Goal: Task Accomplishment & Management: Manage account settings

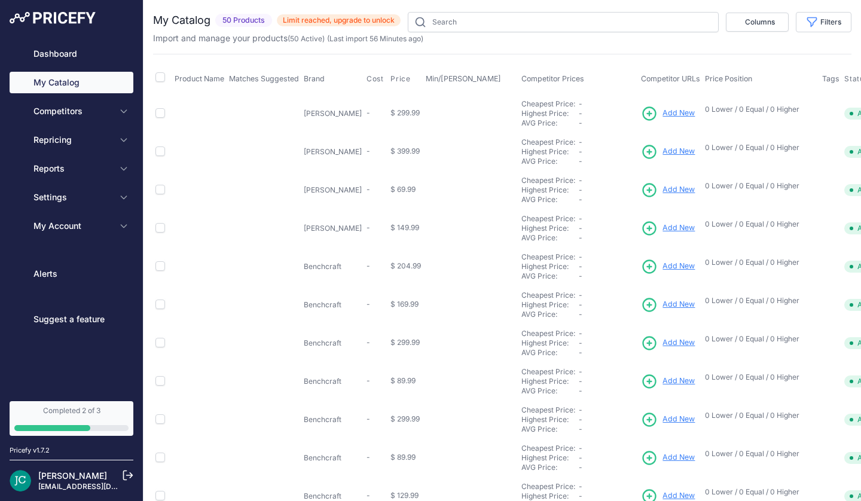
click at [112, 232] on span "My Account" at bounding box center [72, 226] width 78 height 12
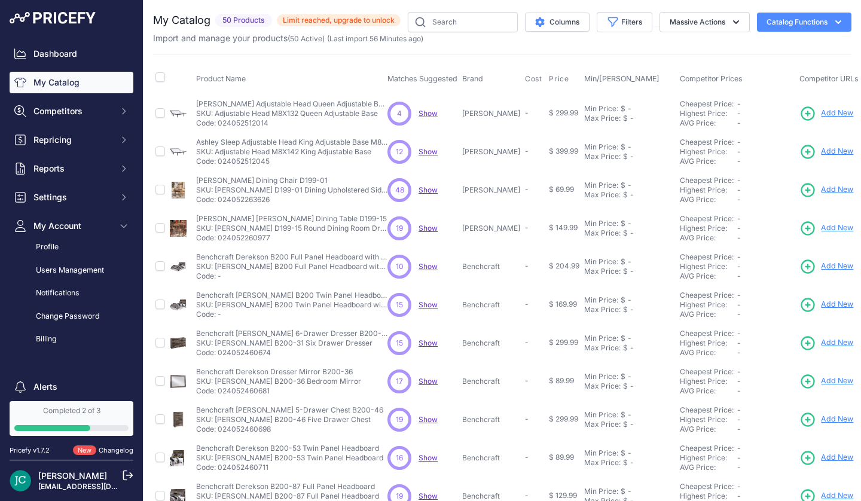
click at [401, 26] on span "Limit reached, upgrade to unlock" at bounding box center [339, 20] width 124 height 12
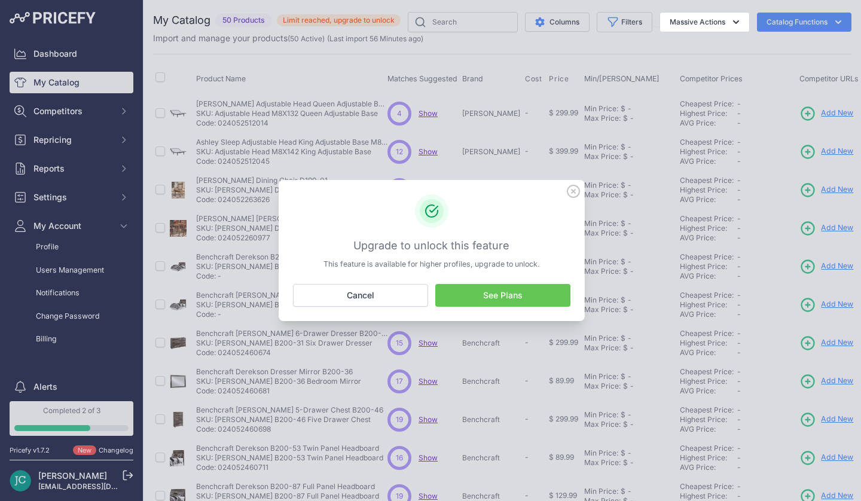
click at [507, 300] on link "See Plans" at bounding box center [502, 295] width 135 height 23
